Goal: Task Accomplishment & Management: Manage account settings

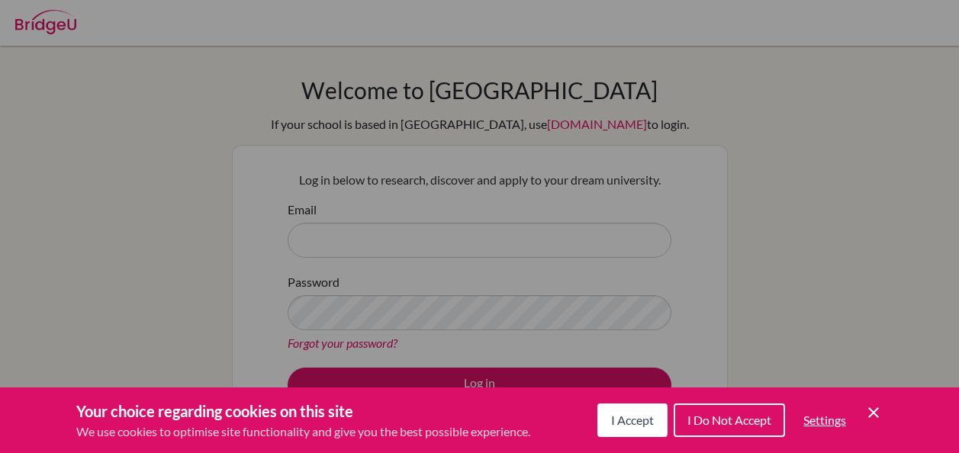
click at [643, 424] on span "I Accept" at bounding box center [632, 420] width 43 height 14
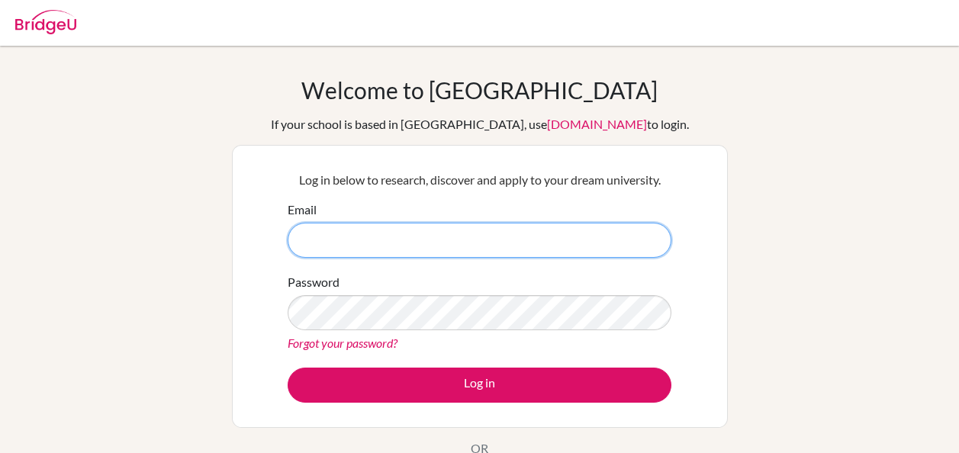
click at [451, 232] on input "Email" at bounding box center [480, 240] width 384 height 35
type input "[EMAIL_ADDRESS][DOMAIN_NAME]"
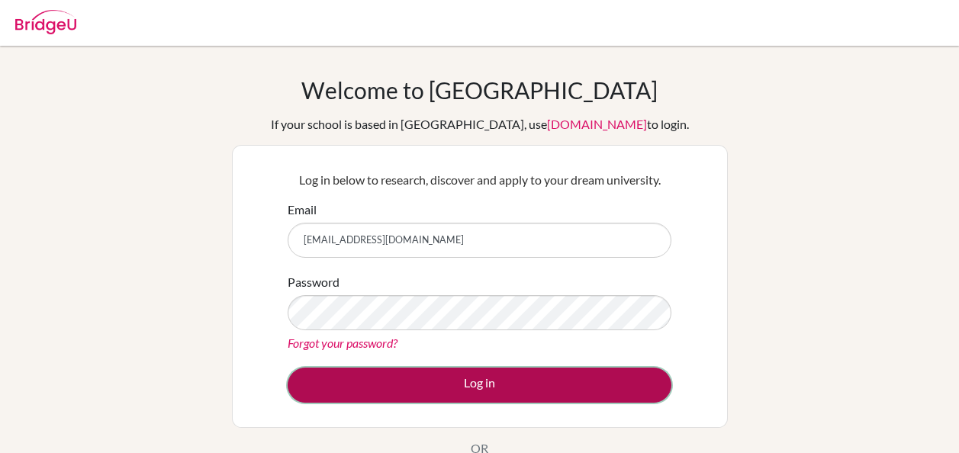
click at [450, 375] on button "Log in" at bounding box center [480, 385] width 384 height 35
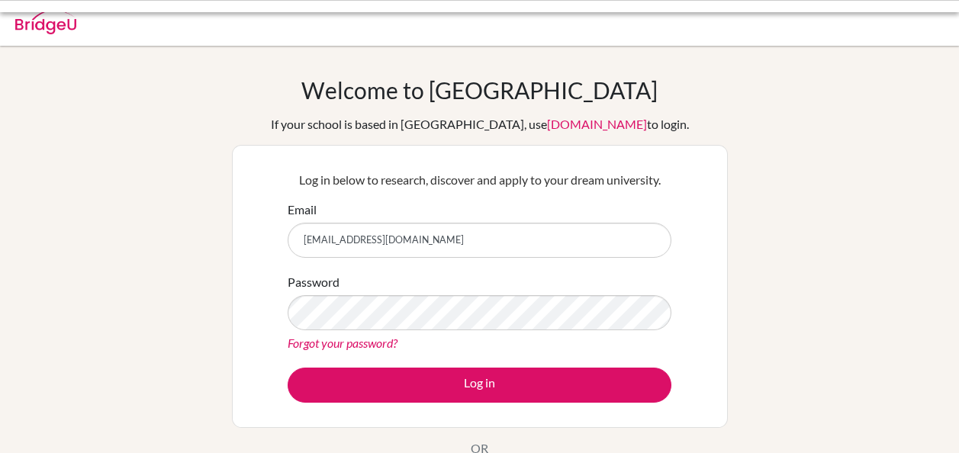
drag, startPoint x: 0, startPoint y: 0, endPoint x: 457, endPoint y: 252, distance: 521.8
click at [457, 252] on input "[EMAIL_ADDRESS][DOMAIN_NAME]" at bounding box center [480, 240] width 384 height 35
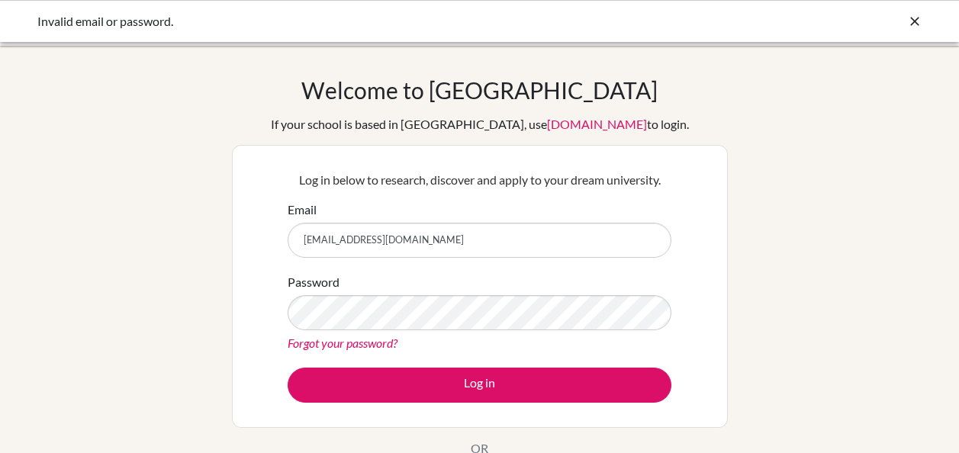
drag, startPoint x: 457, startPoint y: 252, endPoint x: 449, endPoint y: 254, distance: 8.0
click at [449, 254] on input "[EMAIL_ADDRESS][DOMAIN_NAME]" at bounding box center [480, 240] width 384 height 35
type input "[EMAIL_ADDRESS][DOMAIN_NAME]"
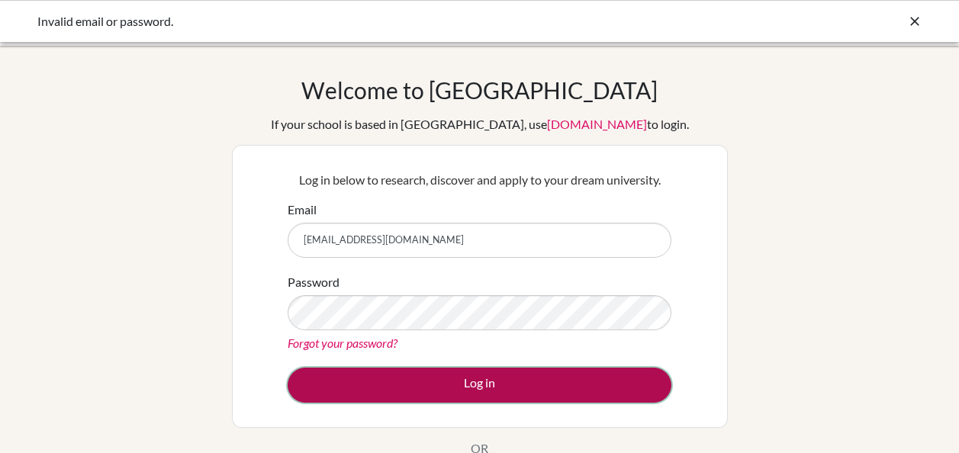
click at [524, 385] on button "Log in" at bounding box center [480, 385] width 384 height 35
click at [552, 385] on button "Log in" at bounding box center [480, 385] width 384 height 35
